Goal: Task Accomplishment & Management: Use online tool/utility

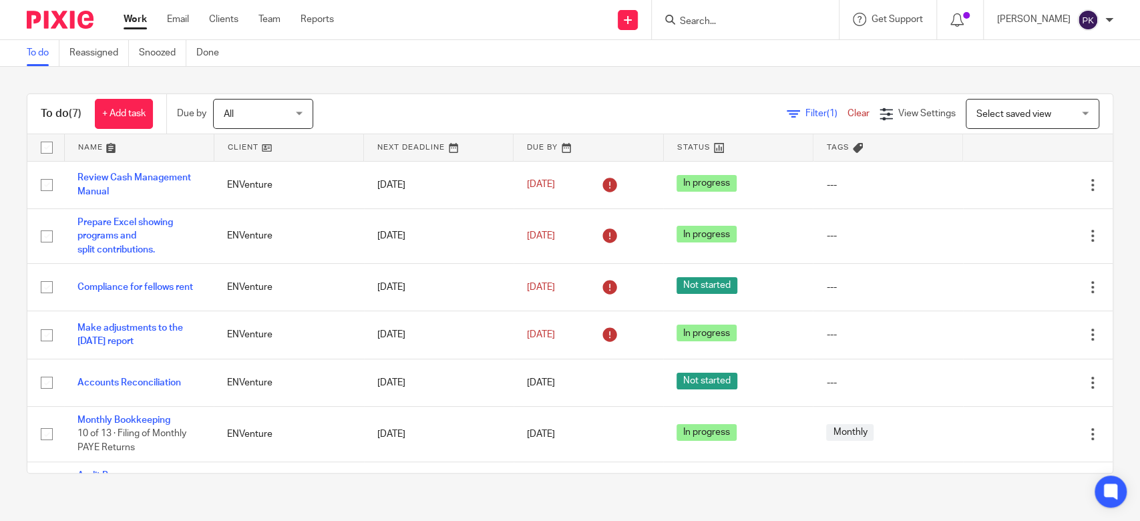
scroll to position [43, 0]
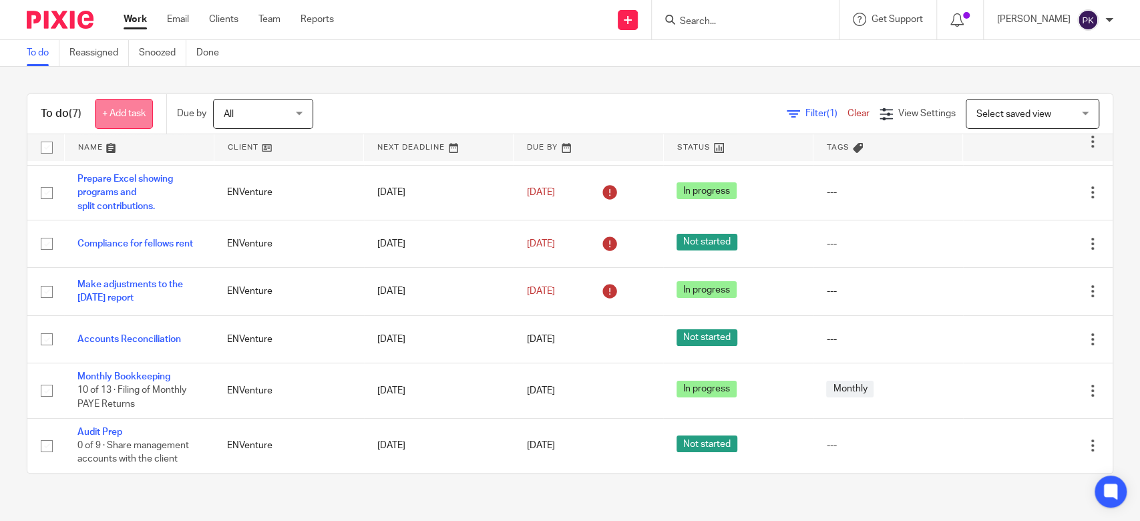
click at [121, 108] on link "+ Add task" at bounding box center [124, 114] width 58 height 30
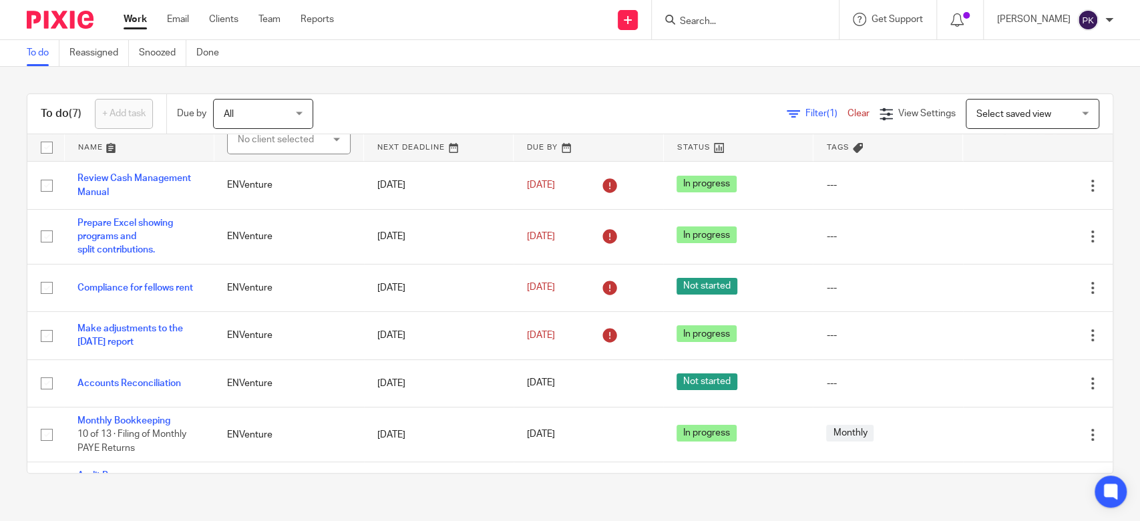
scroll to position [0, 0]
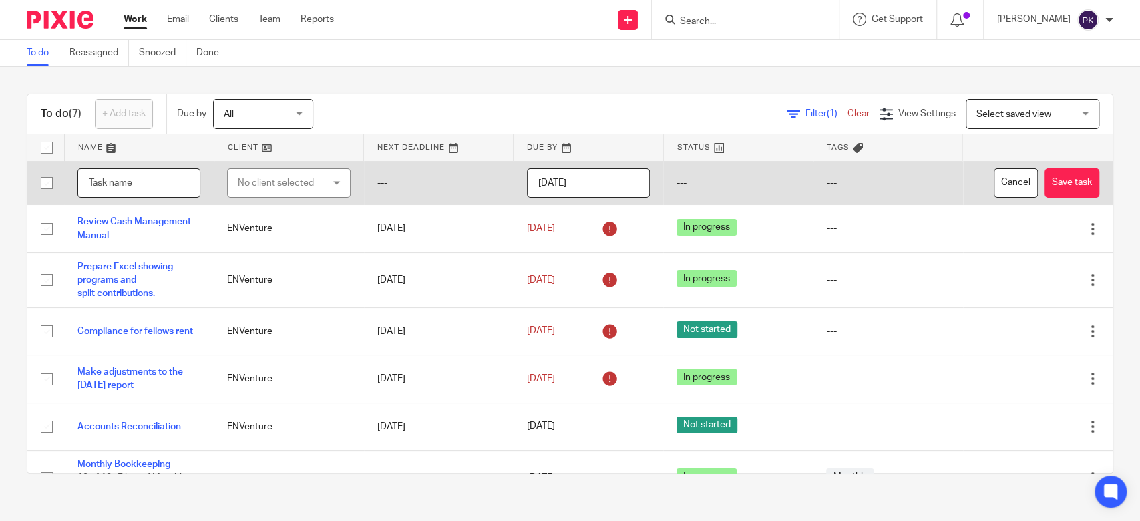
click at [125, 178] on input "text" at bounding box center [138, 183] width 123 height 30
type input "Oversee delivery of computers"
click at [299, 185] on div "No client selected" at bounding box center [282, 183] width 89 height 28
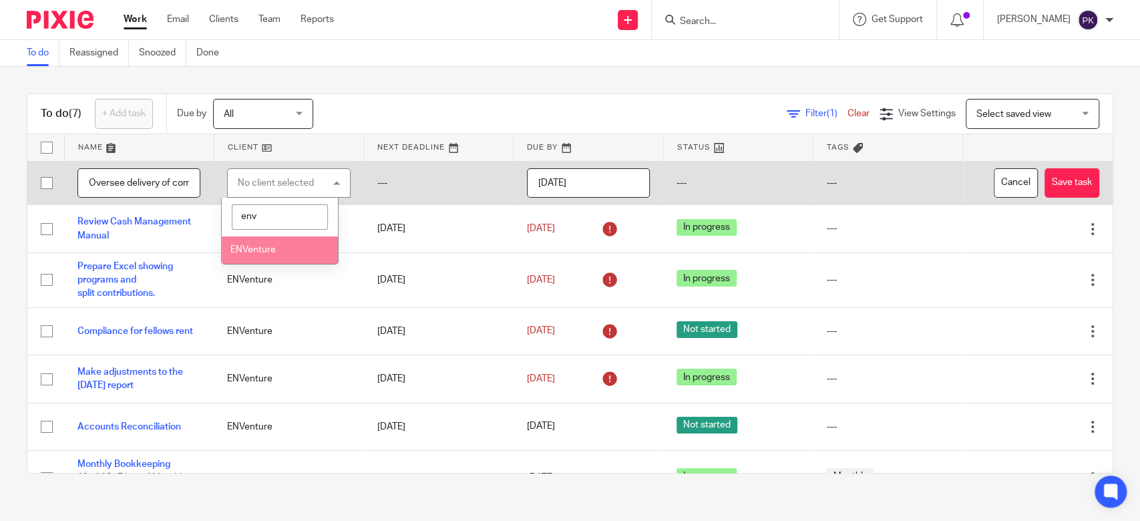
type input "env"
click at [302, 244] on li "ENVenture" at bounding box center [280, 249] width 116 height 27
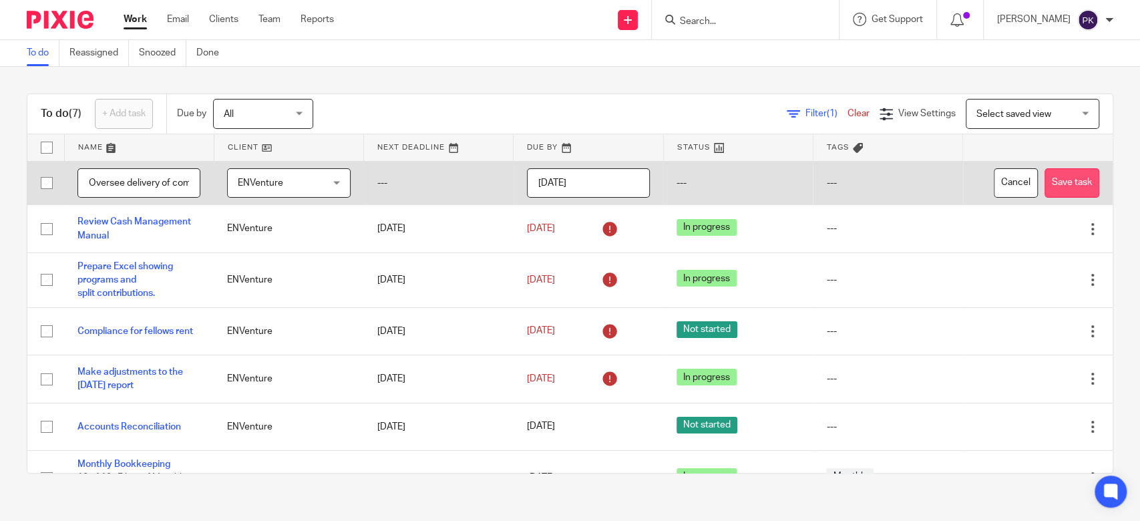
click at [1044, 193] on button "Save task" at bounding box center [1071, 183] width 55 height 30
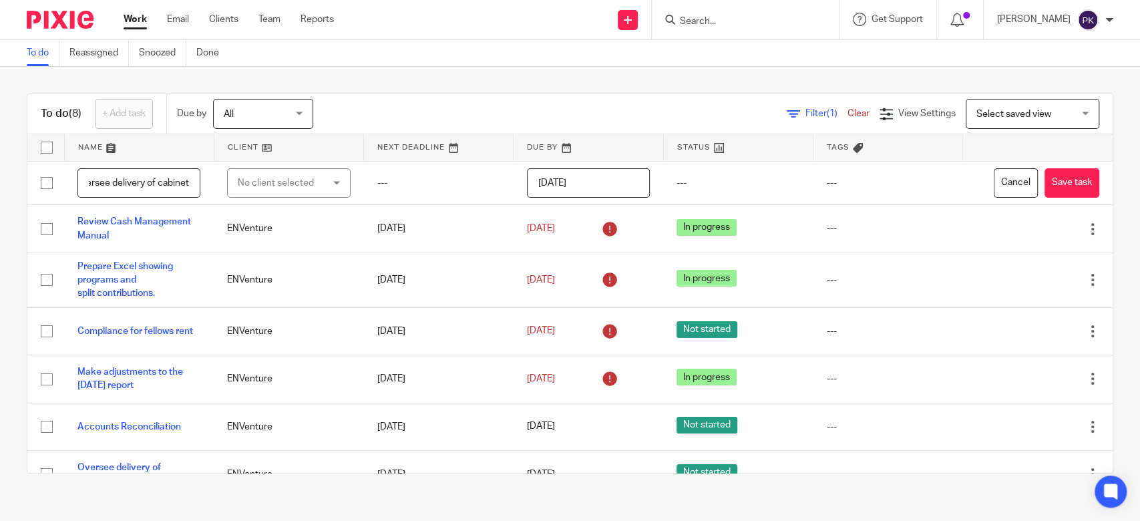
scroll to position [0, 25]
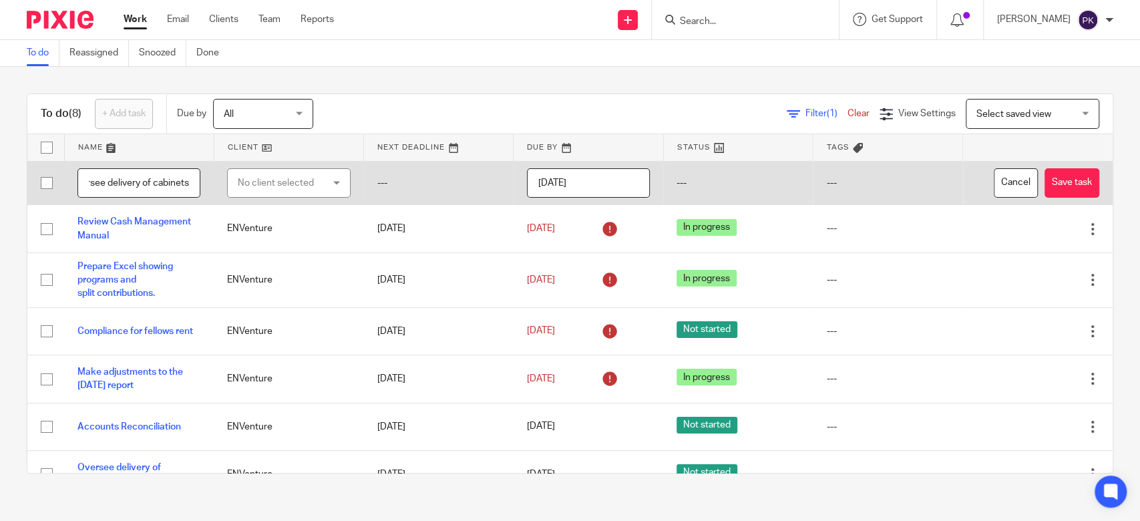
type input "Oversee delivery of cabinets"
click at [320, 188] on div "No client selected" at bounding box center [288, 183] width 123 height 30
type input "env"
click at [260, 260] on li "ENVenture" at bounding box center [280, 249] width 116 height 27
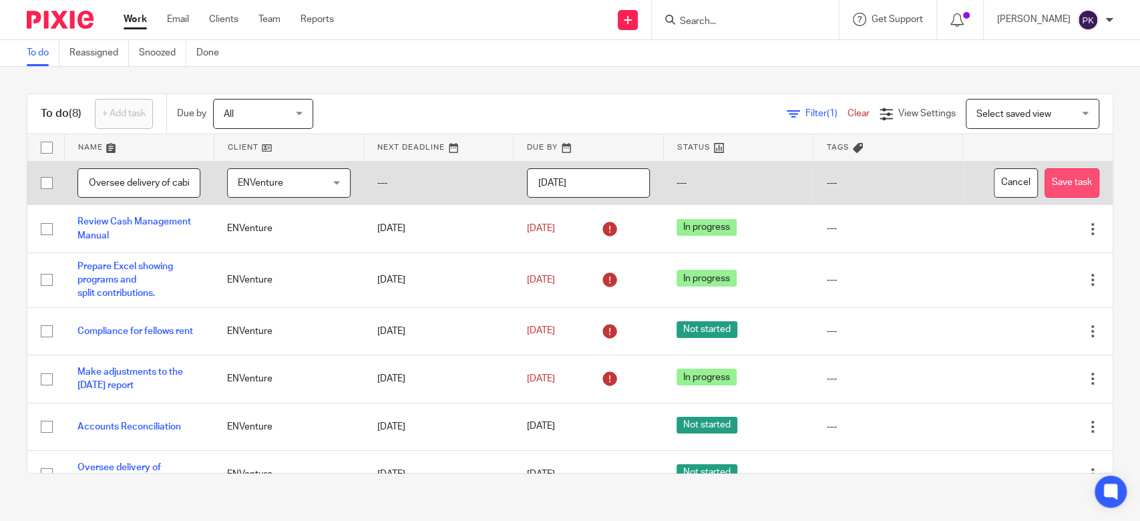
click at [1044, 185] on button "Save task" at bounding box center [1071, 183] width 55 height 30
